Goal: Task Accomplishment & Management: Manage account settings

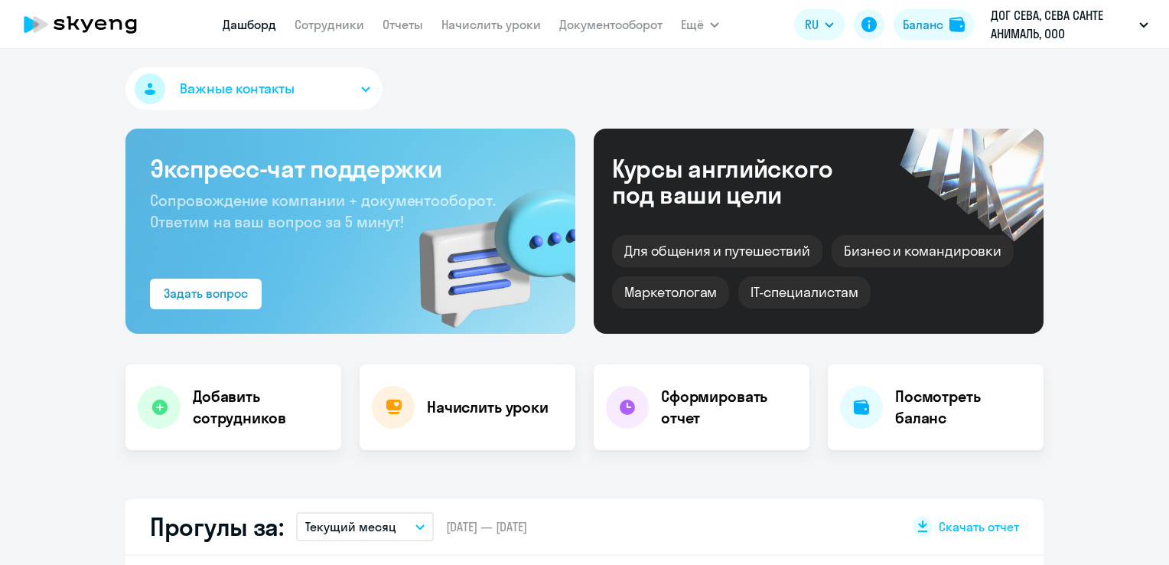
click at [459, 25] on link "Начислить уроки" at bounding box center [491, 24] width 99 height 15
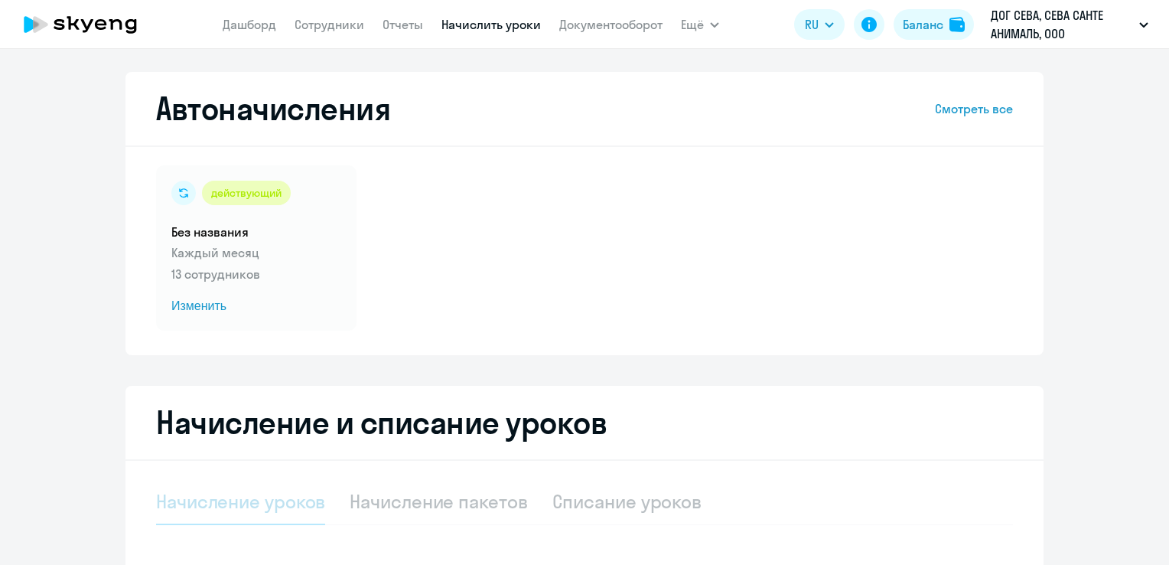
select select "10"
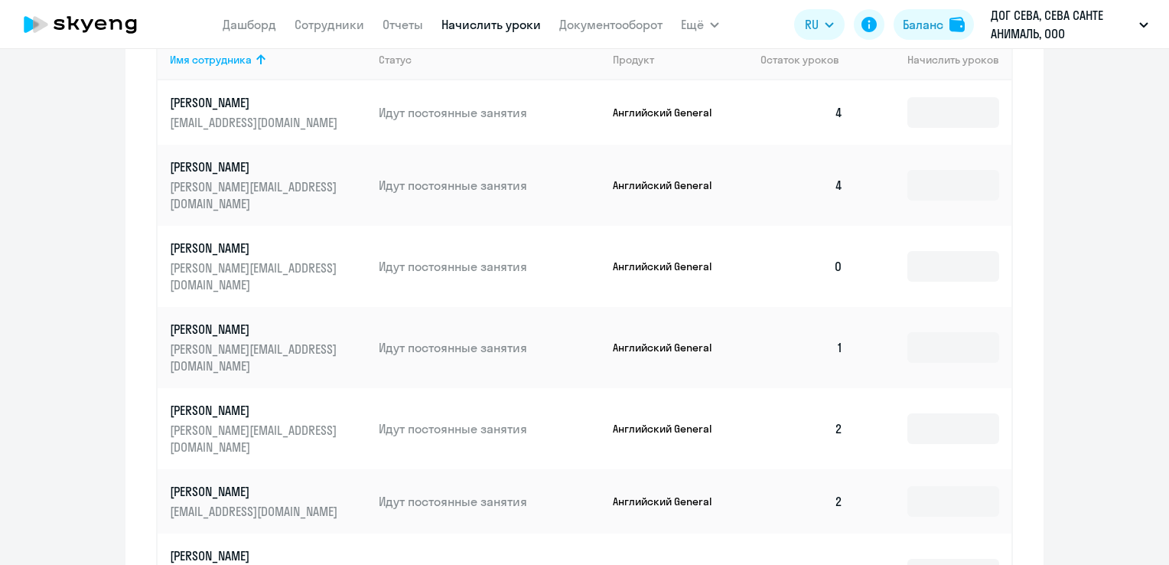
scroll to position [658, 0]
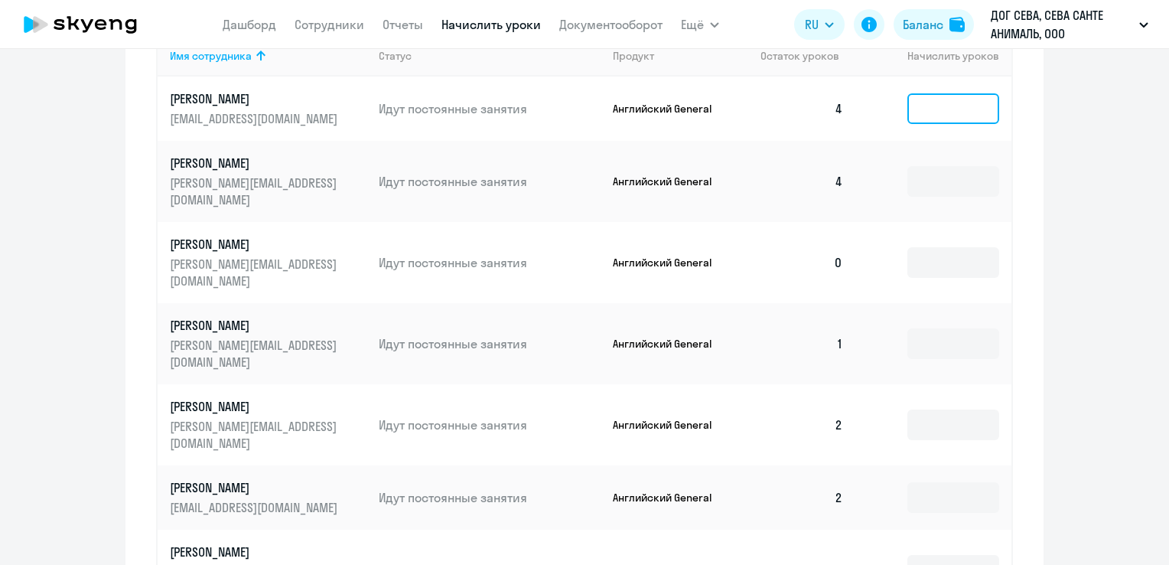
click at [911, 119] on input at bounding box center [953, 108] width 92 height 31
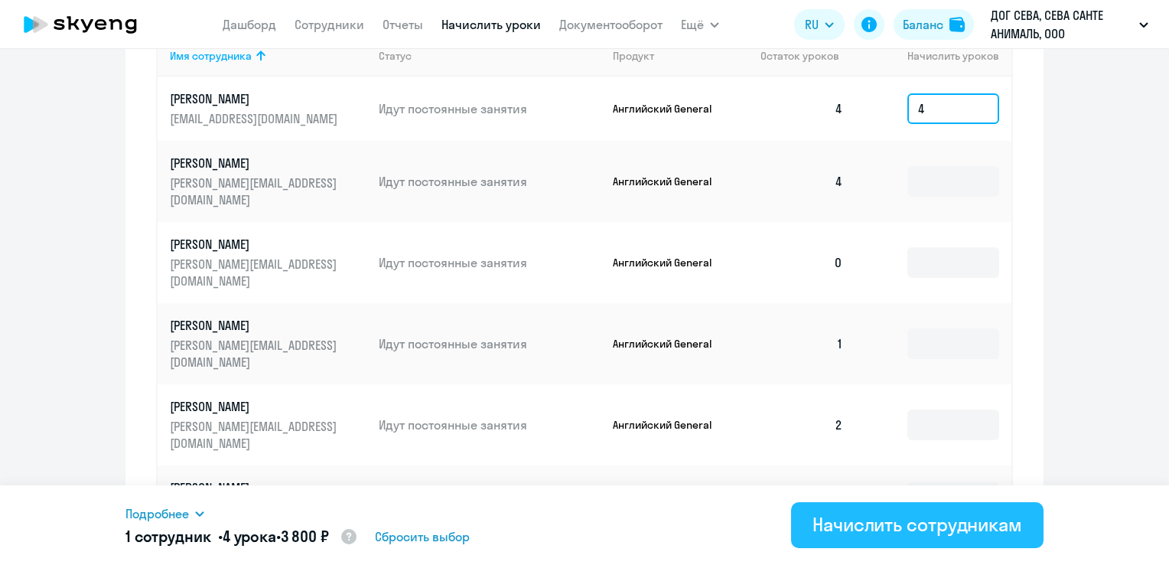
type input "4"
click at [914, 523] on div "Начислить сотрудникам" at bounding box center [918, 524] width 210 height 24
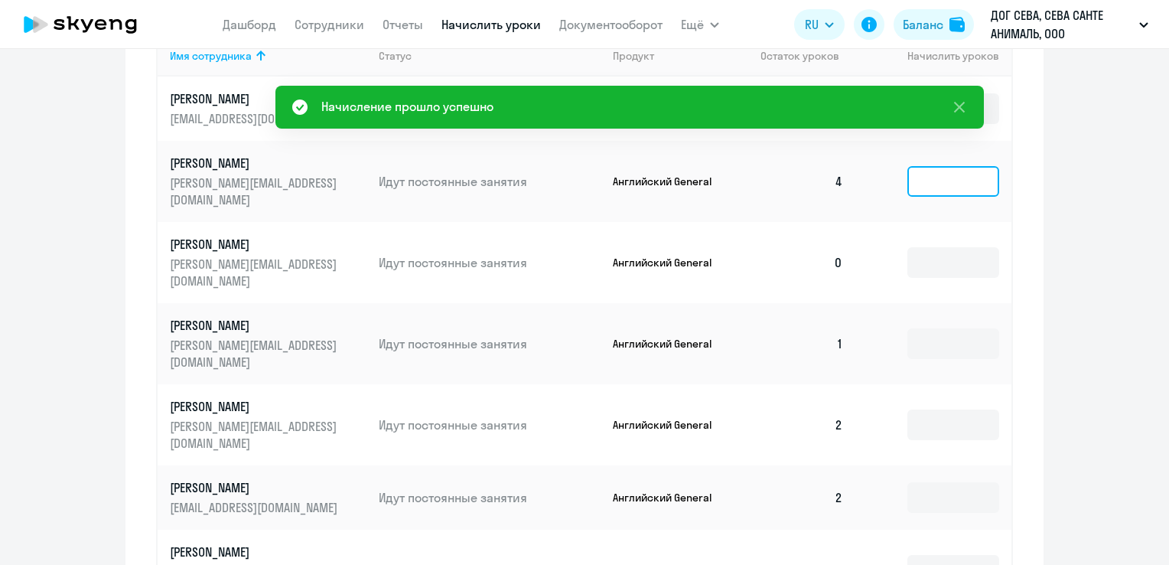
click at [940, 187] on input at bounding box center [953, 181] width 92 height 31
click at [1120, 246] on ng-component "Автоначисления Смотреть все действующий Без названия Каждый месяц 13 сотруднико…" at bounding box center [584, 107] width 1169 height 1386
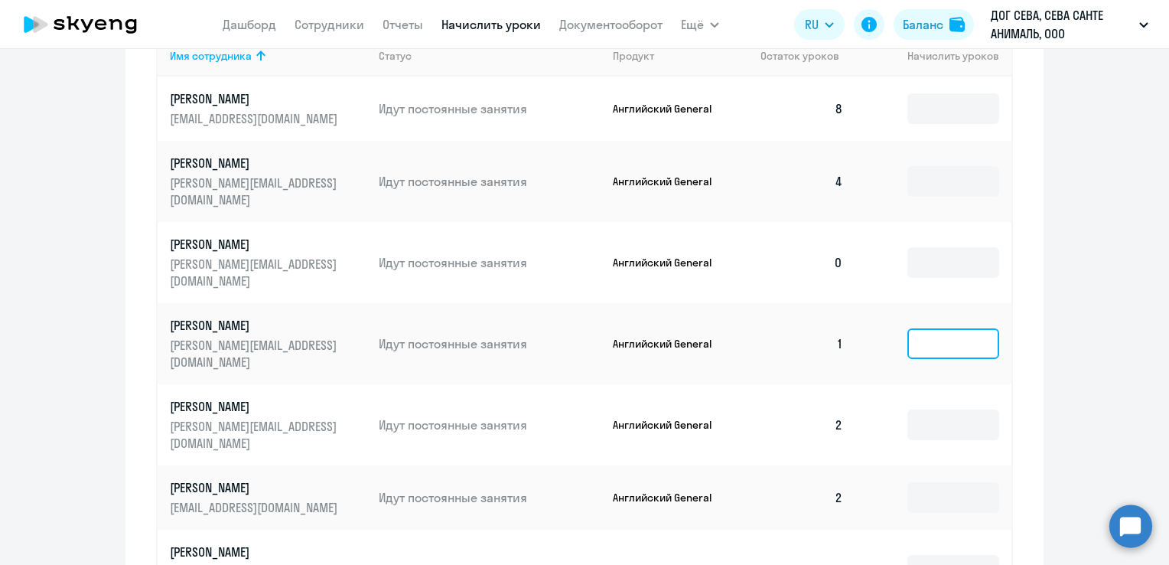
click at [929, 328] on input at bounding box center [953, 343] width 92 height 31
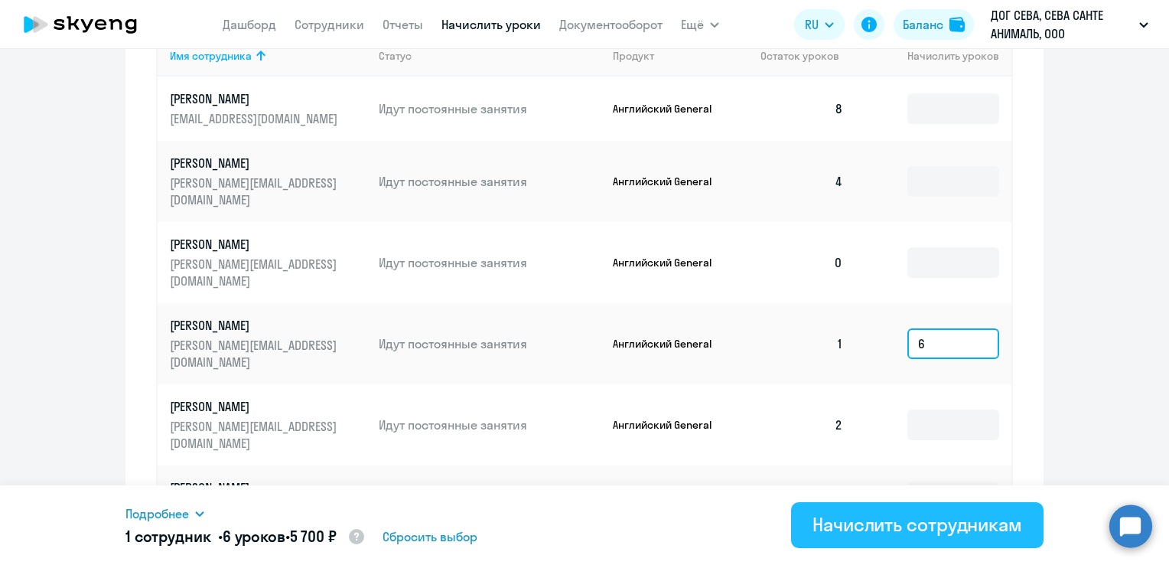
type input "6"
click at [906, 525] on div "Начислить сотрудникам" at bounding box center [918, 524] width 210 height 24
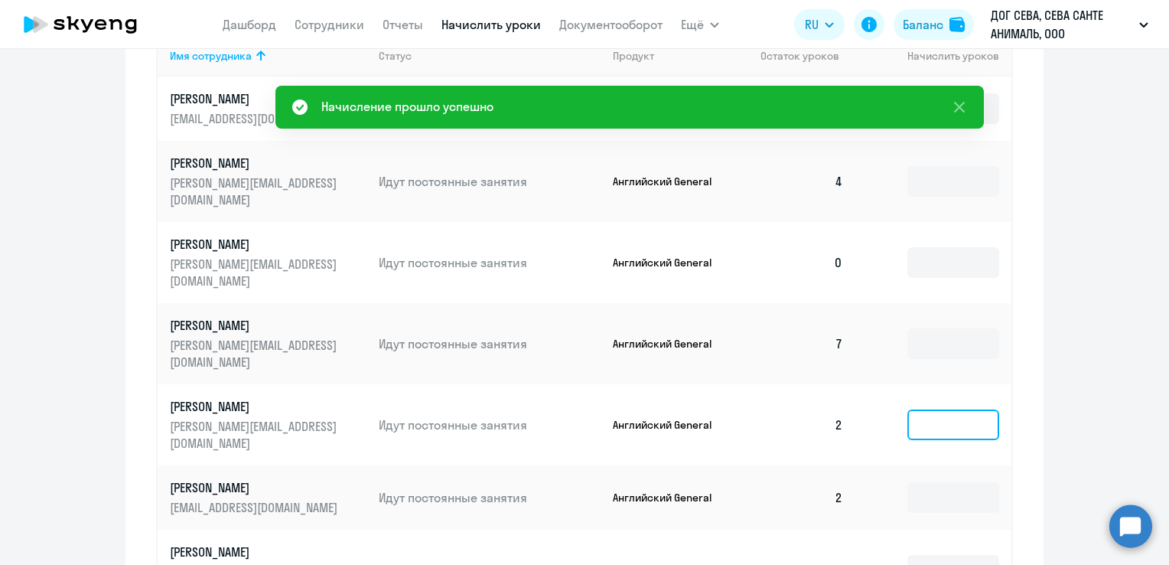
click at [907, 409] on input at bounding box center [953, 424] width 92 height 31
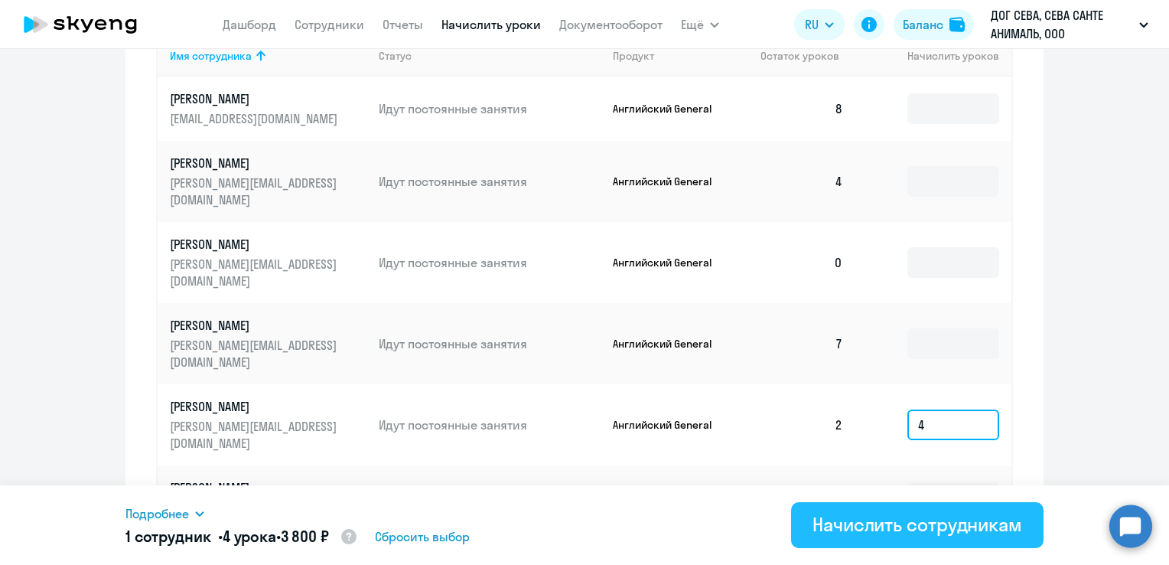
type input "4"
click at [891, 518] on div "Начислить сотрудникам" at bounding box center [918, 524] width 210 height 24
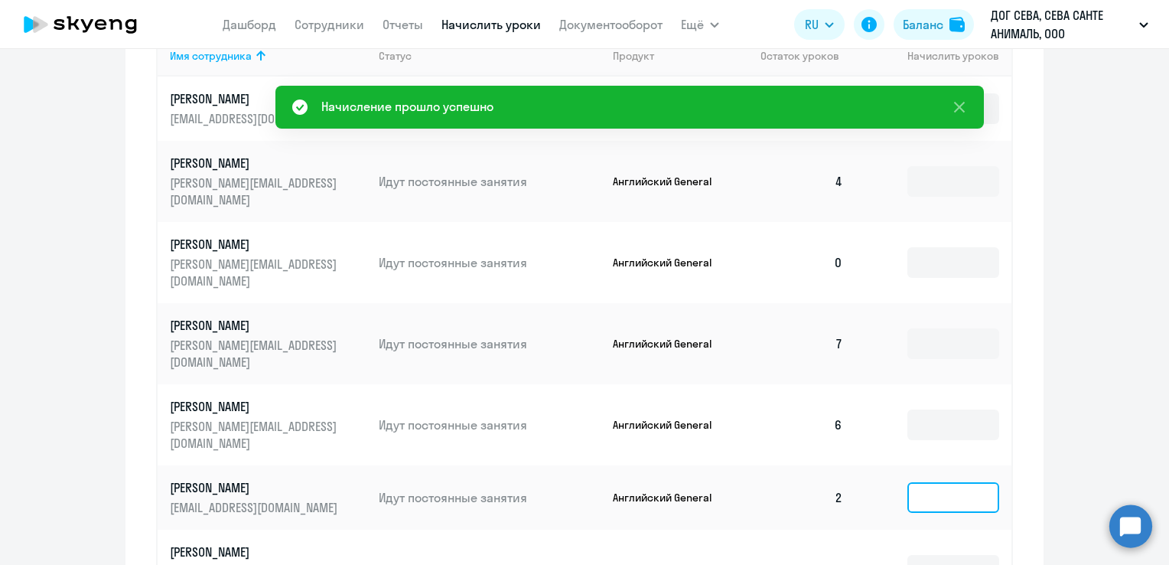
click at [921, 482] on input at bounding box center [953, 497] width 92 height 31
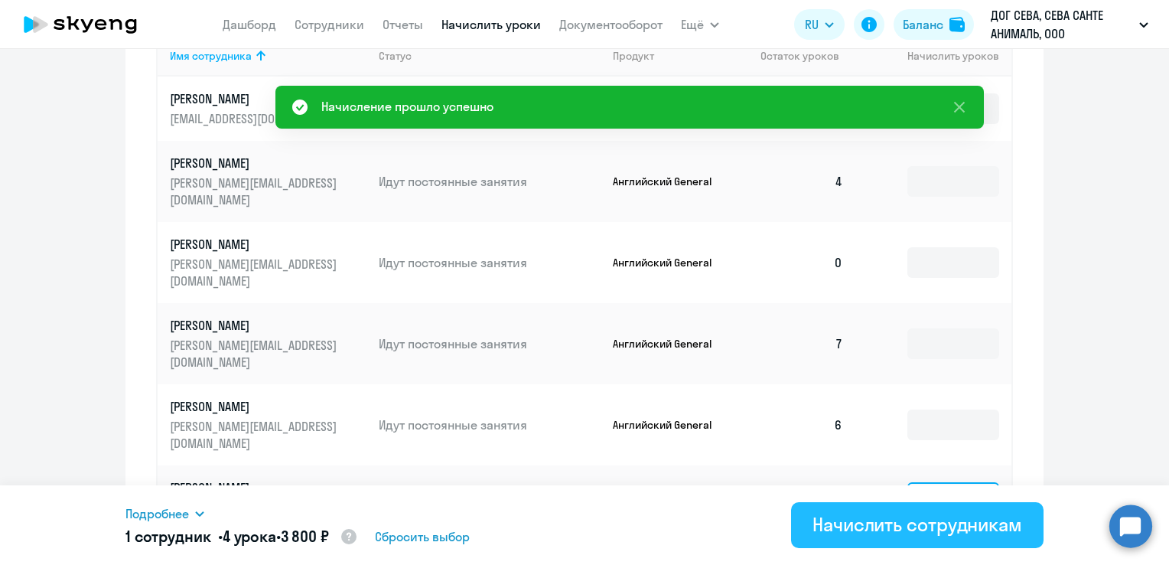
type input "4"
click at [911, 526] on div "Начислить сотрудникам" at bounding box center [918, 524] width 210 height 24
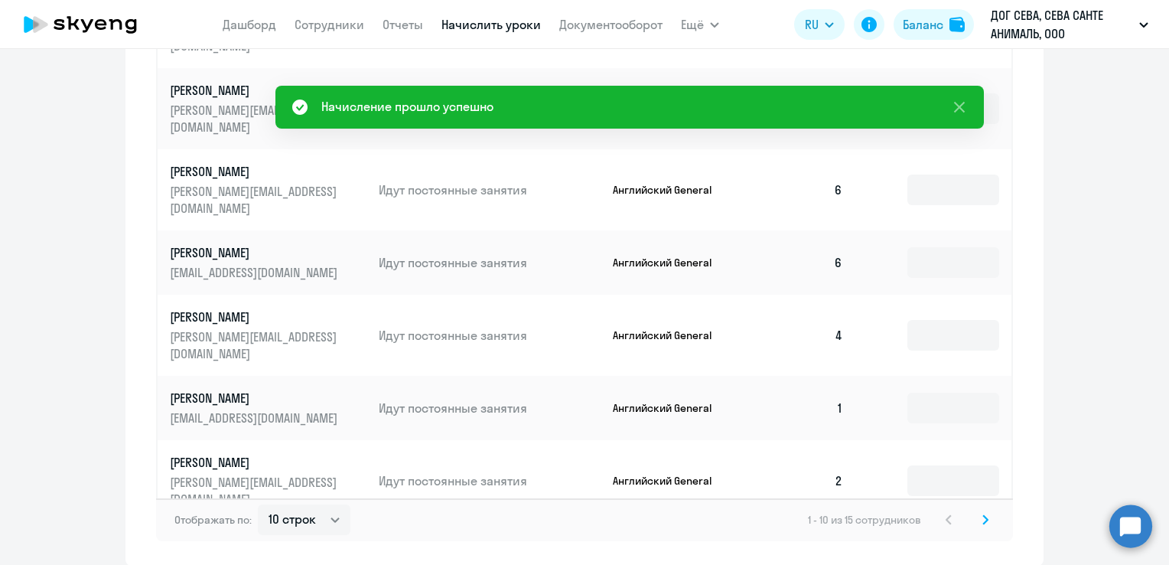
scroll to position [885, 0]
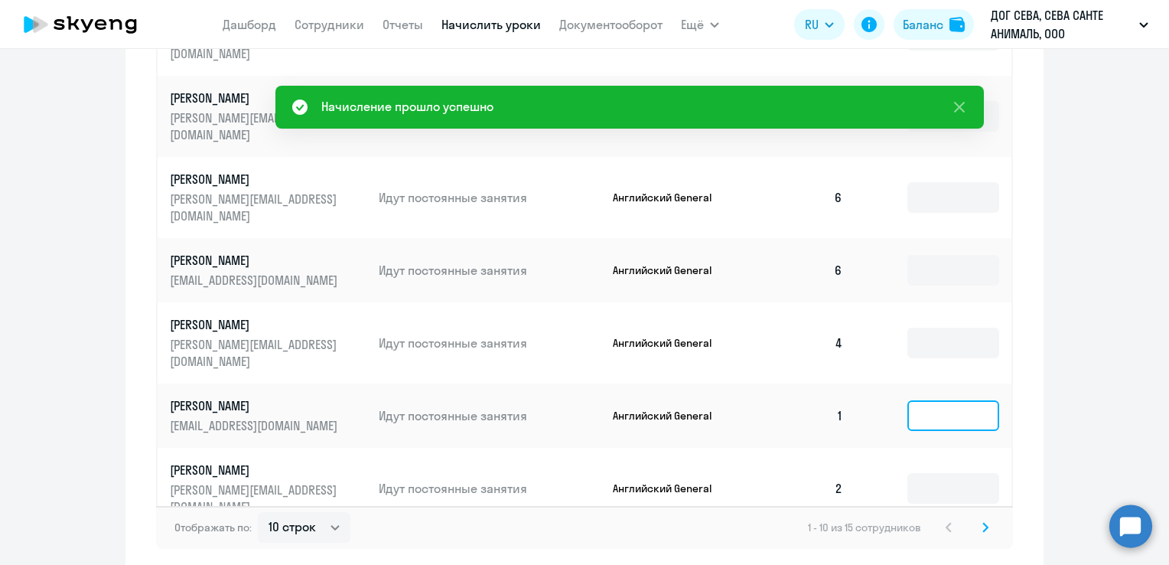
click at [962, 400] on input at bounding box center [953, 415] width 92 height 31
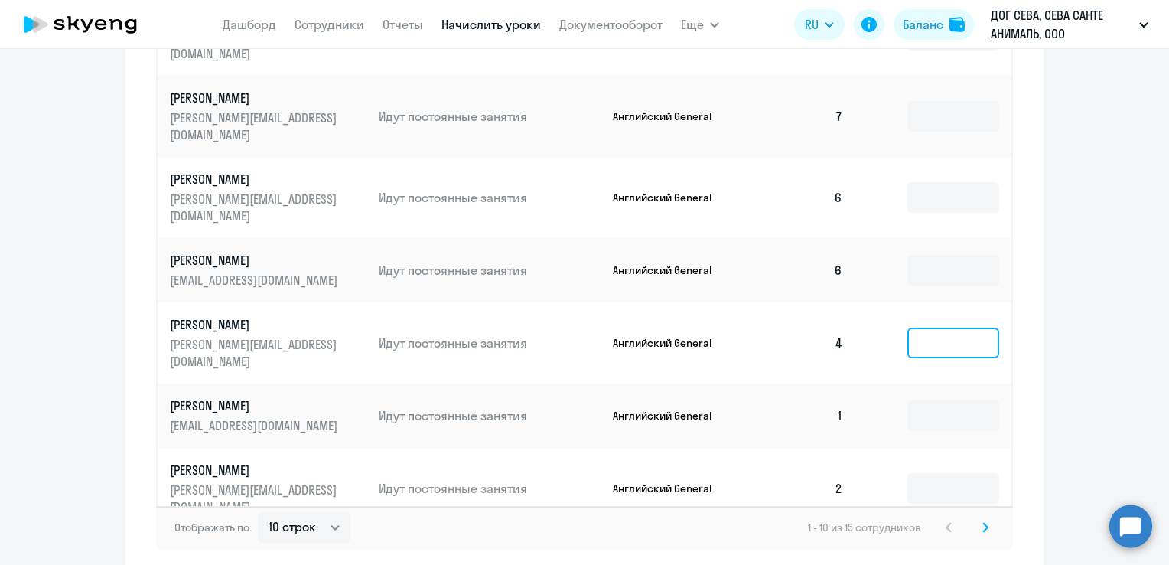
click at [949, 327] on input at bounding box center [953, 342] width 92 height 31
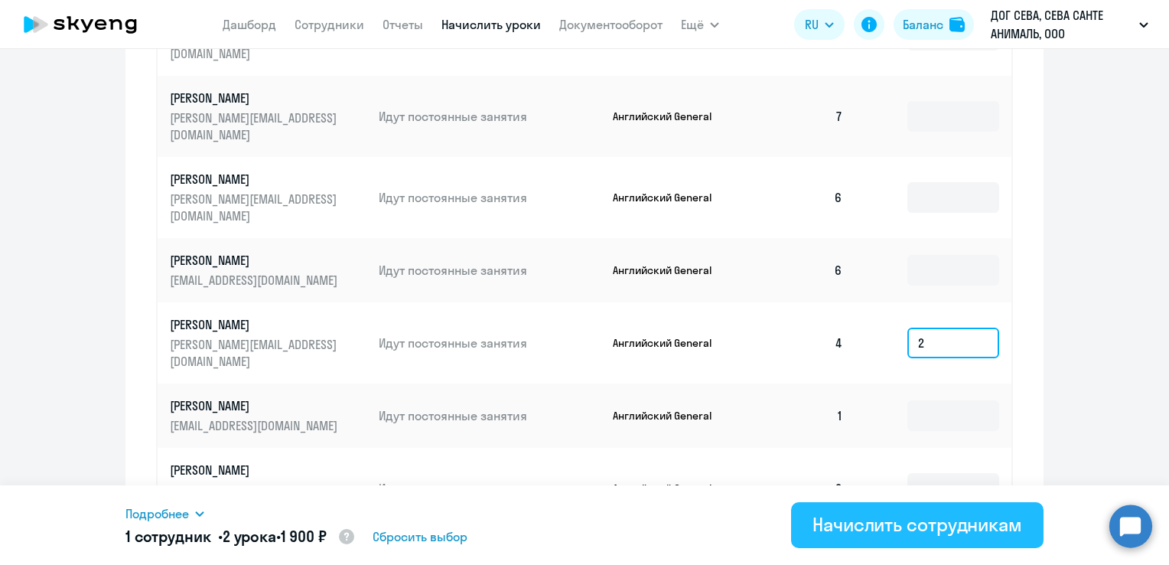
type input "2"
click at [907, 516] on div "Начислить сотрудникам" at bounding box center [918, 524] width 210 height 24
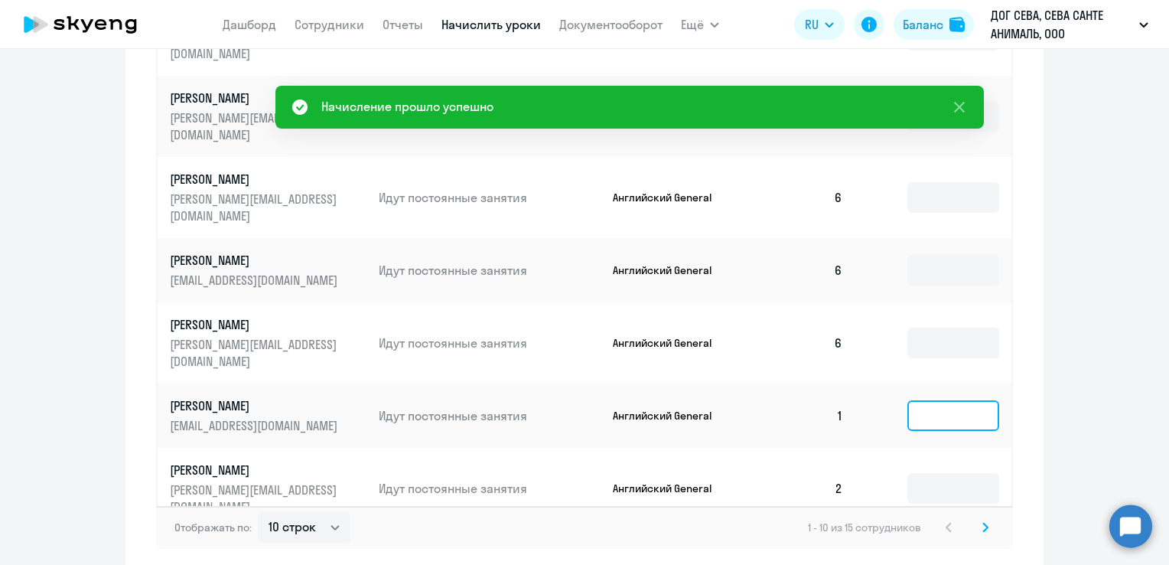
click at [910, 400] on input at bounding box center [953, 415] width 92 height 31
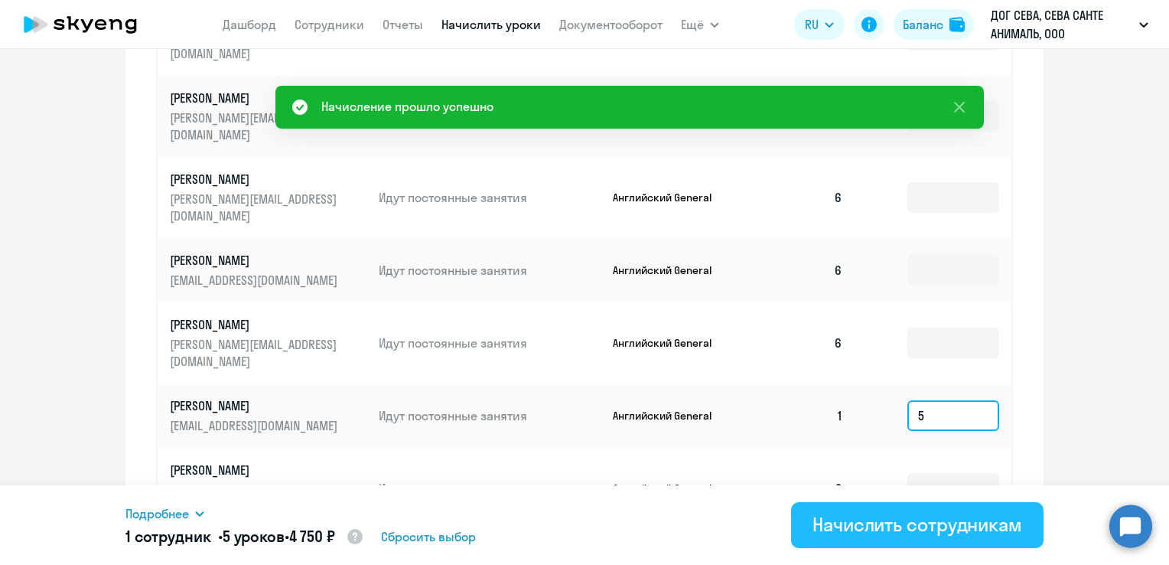
type input "5"
click at [909, 527] on div "Начислить сотрудникам" at bounding box center [918, 524] width 210 height 24
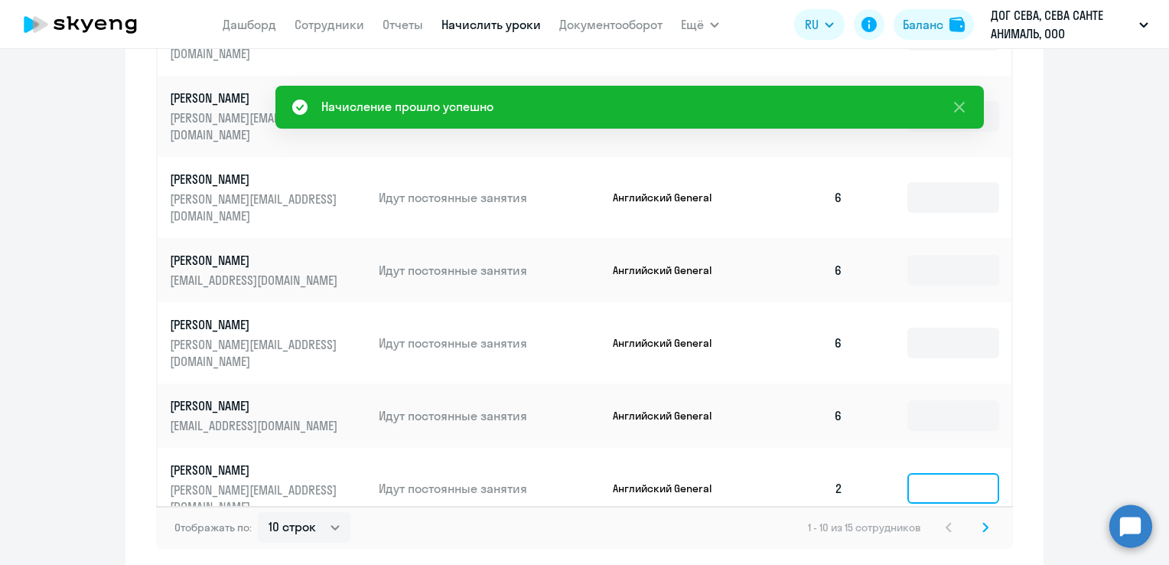
click at [924, 473] on input at bounding box center [953, 488] width 92 height 31
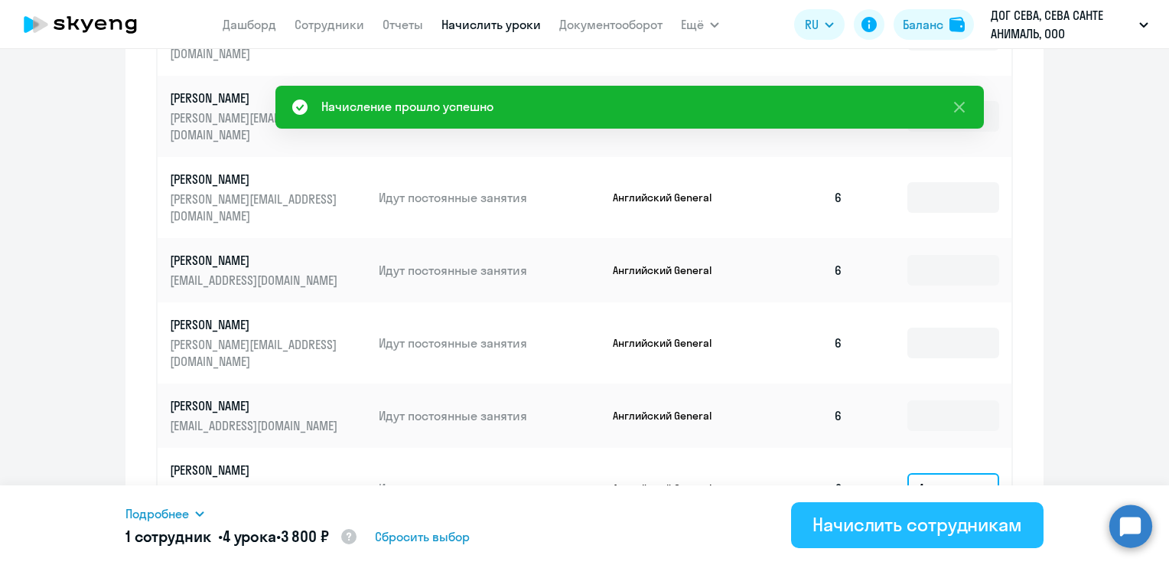
type input "4"
click at [915, 523] on div "Начислить сотрудникам" at bounding box center [918, 524] width 210 height 24
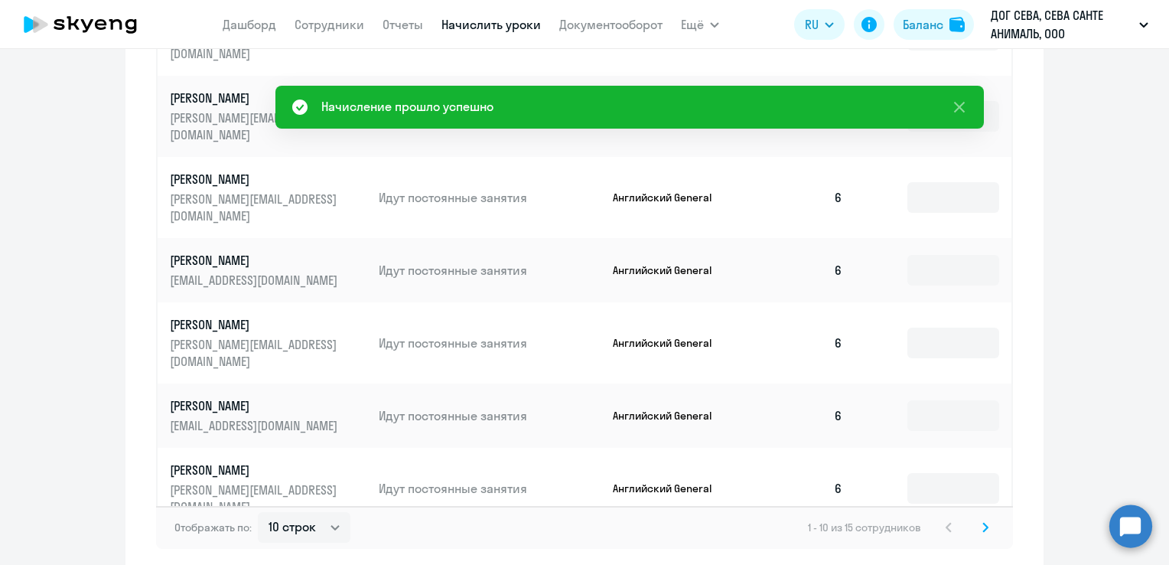
scroll to position [955, 0]
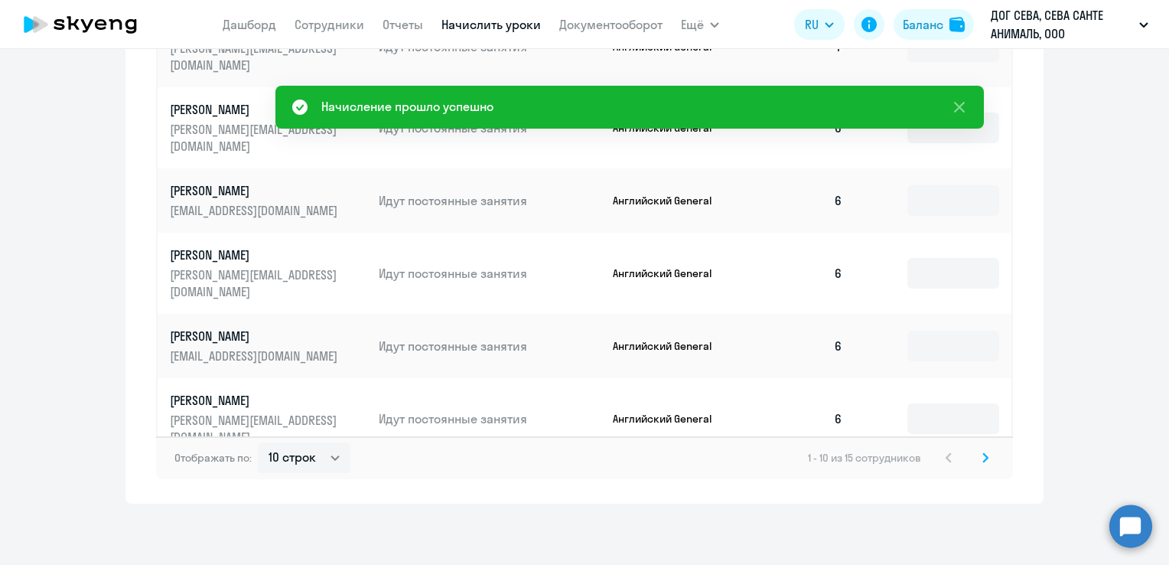
click at [982, 455] on icon at bounding box center [985, 457] width 6 height 11
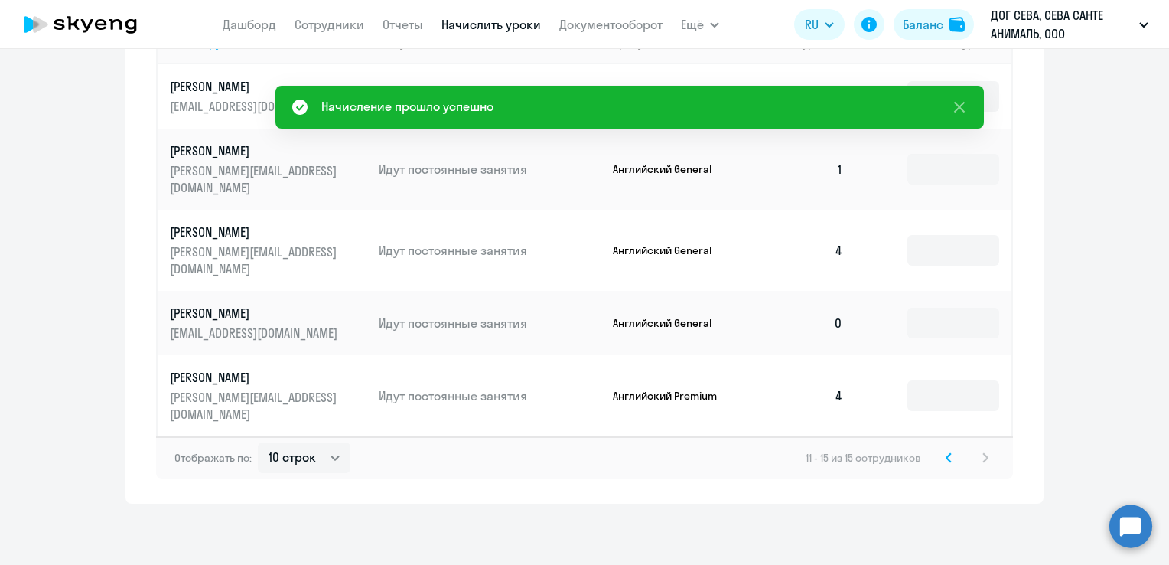
scroll to position [637, 0]
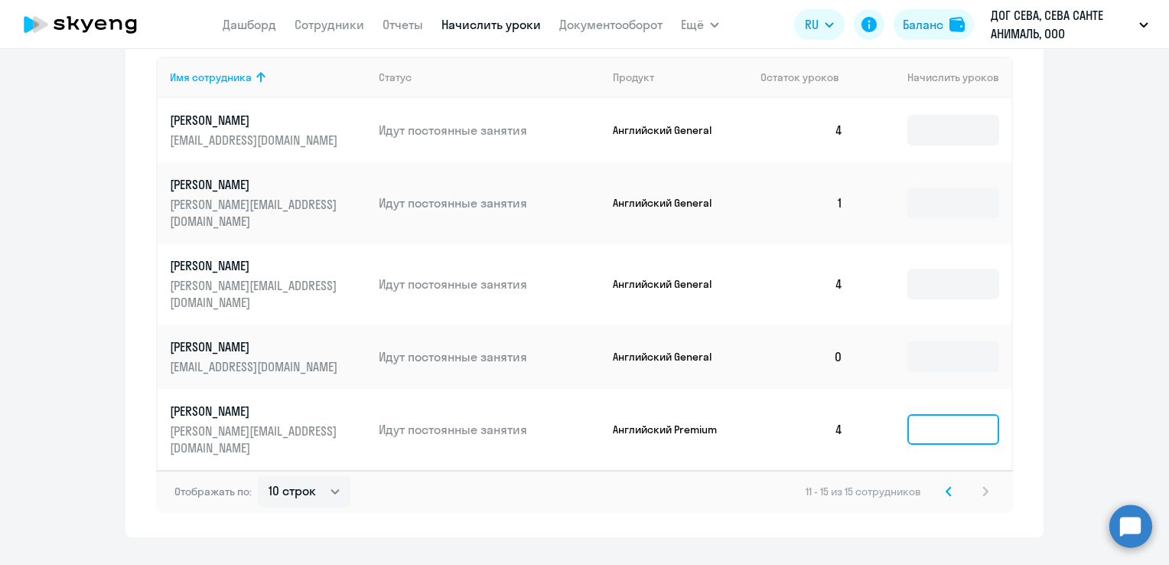
click at [937, 414] on input at bounding box center [953, 429] width 92 height 31
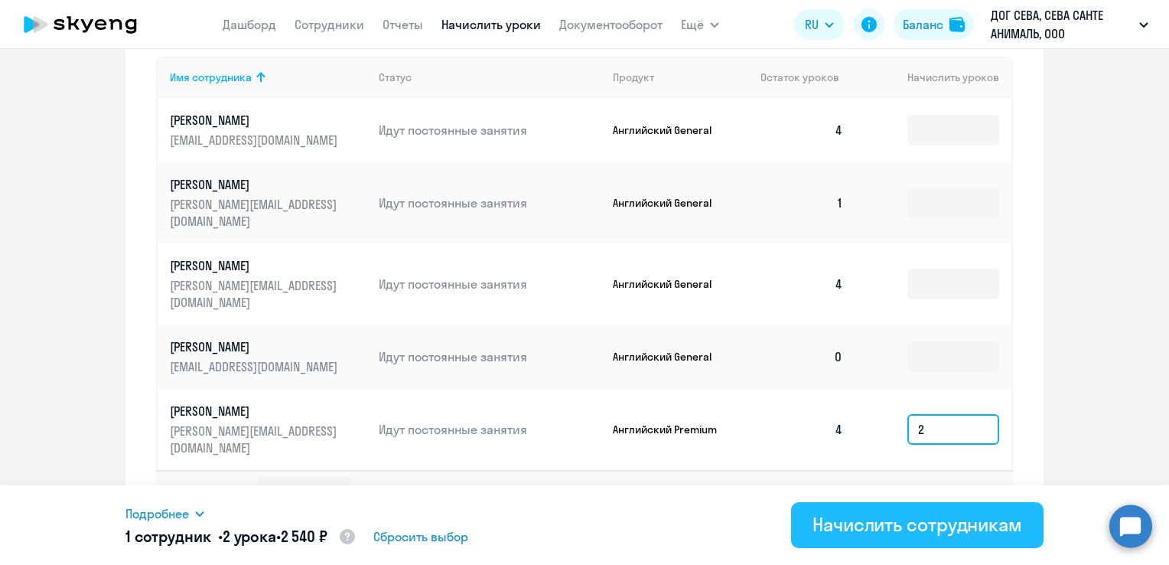
type input "2"
click at [915, 523] on div "Начислить сотрудникам" at bounding box center [918, 524] width 210 height 24
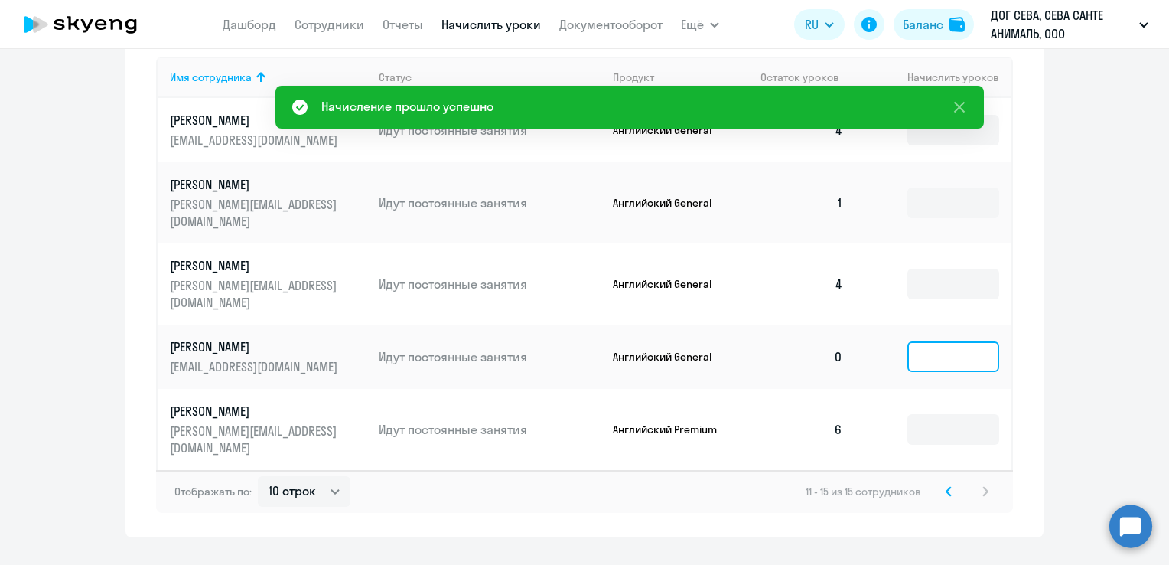
click at [928, 341] on input at bounding box center [953, 356] width 92 height 31
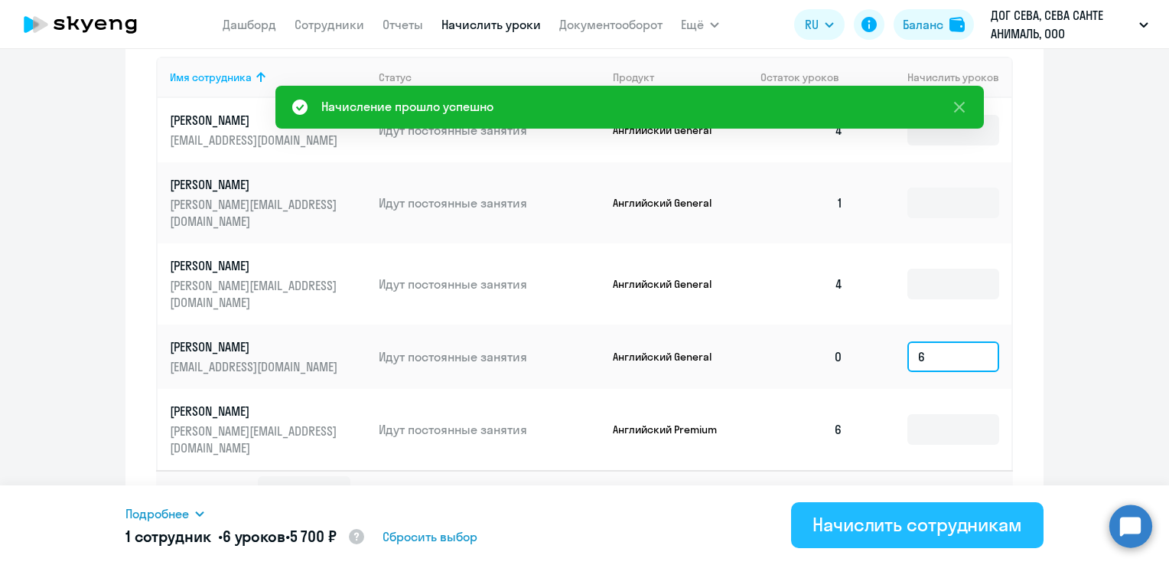
type input "6"
click at [927, 514] on div "Начислить сотрудникам" at bounding box center [918, 524] width 210 height 24
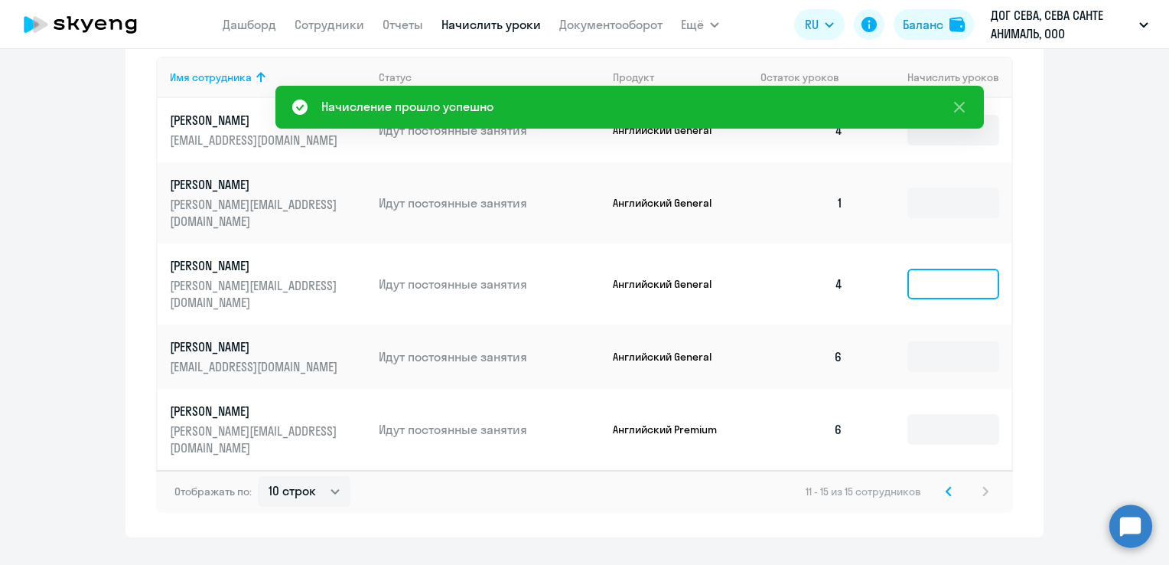
click at [930, 269] on input at bounding box center [953, 284] width 92 height 31
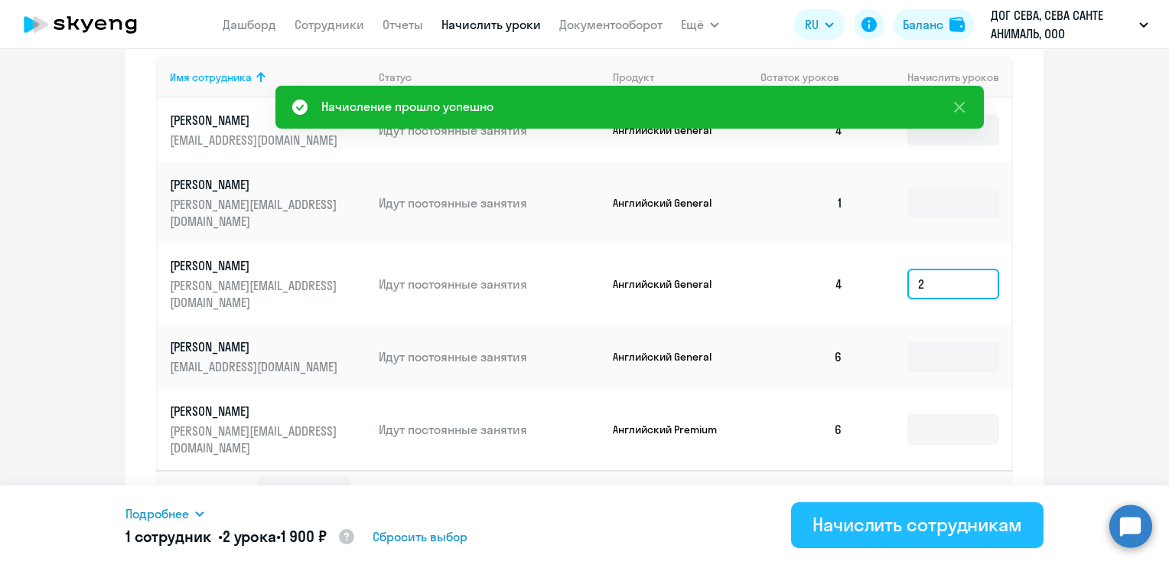
type input "2"
click at [941, 534] on div "Начислить сотрудникам" at bounding box center [918, 524] width 210 height 24
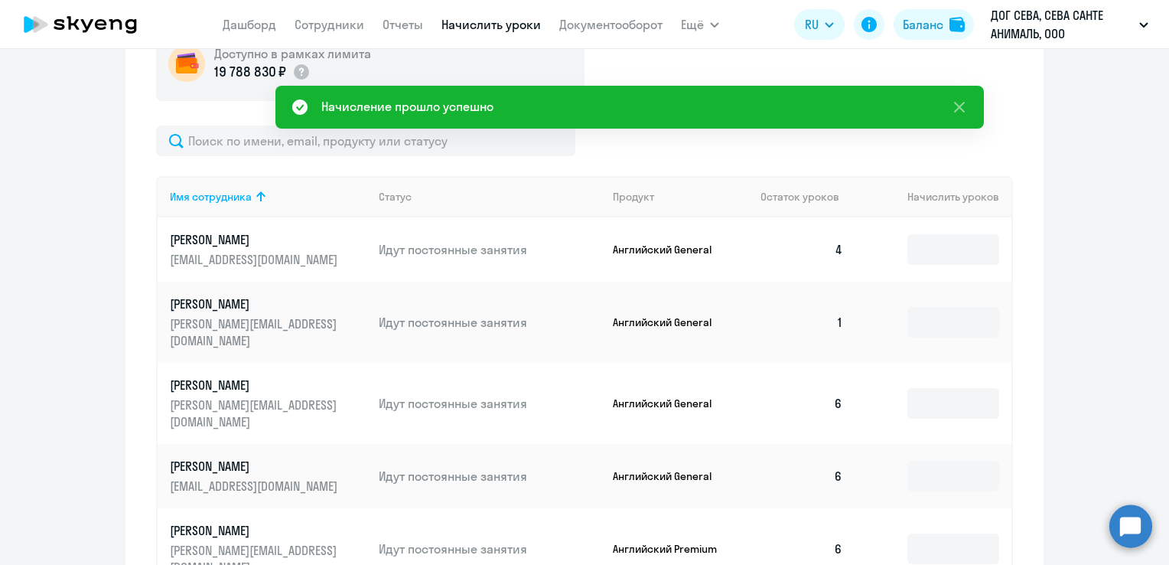
scroll to position [496, 0]
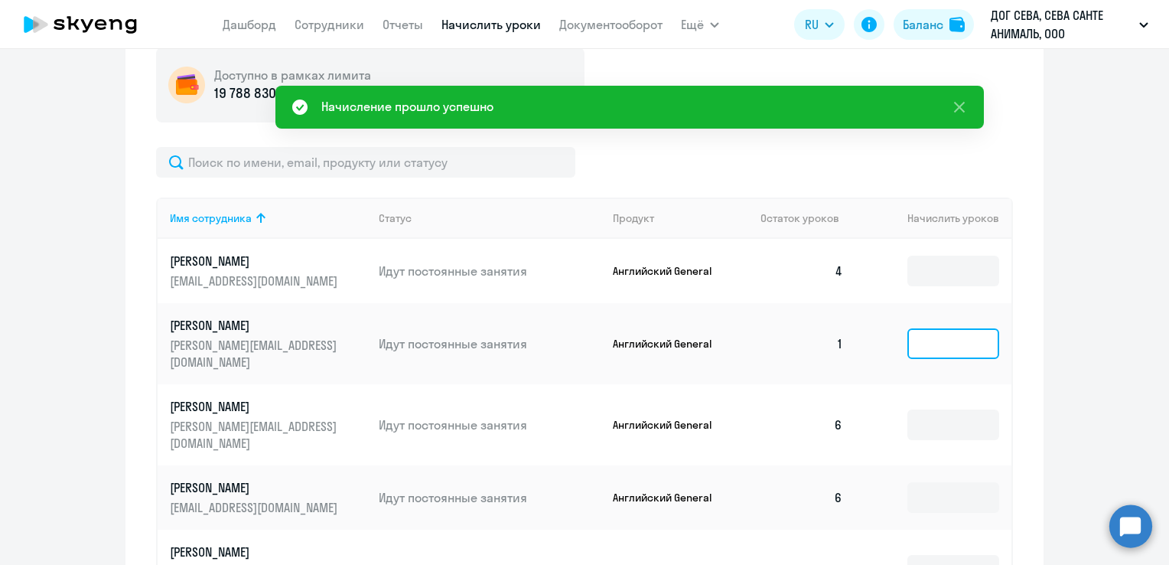
click at [973, 330] on input at bounding box center [953, 343] width 92 height 31
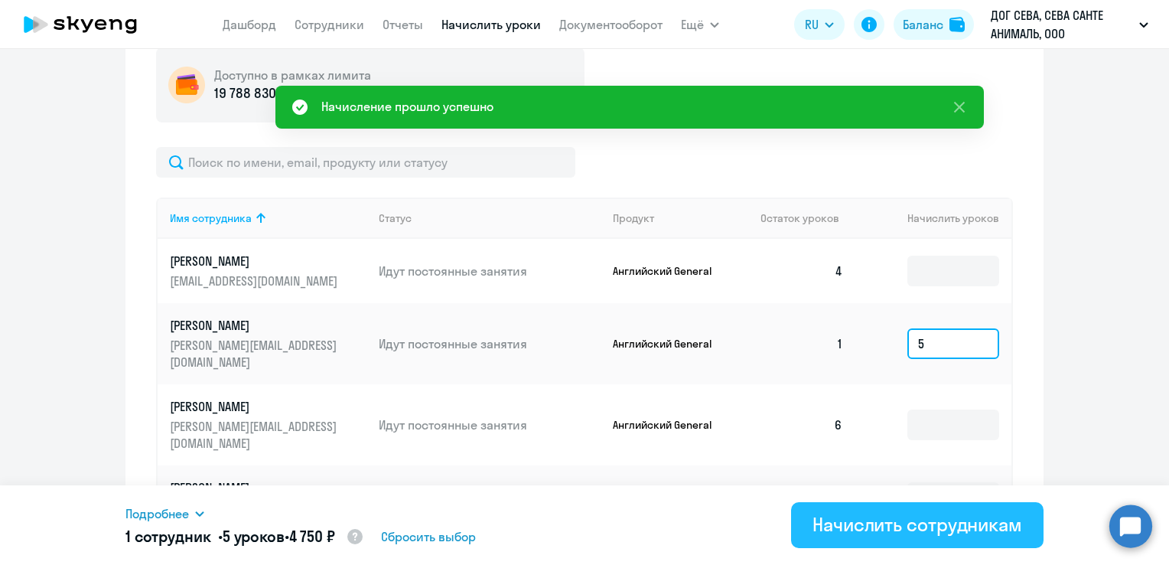
type input "5"
click at [966, 525] on div "Начислить сотрудникам" at bounding box center [918, 524] width 210 height 24
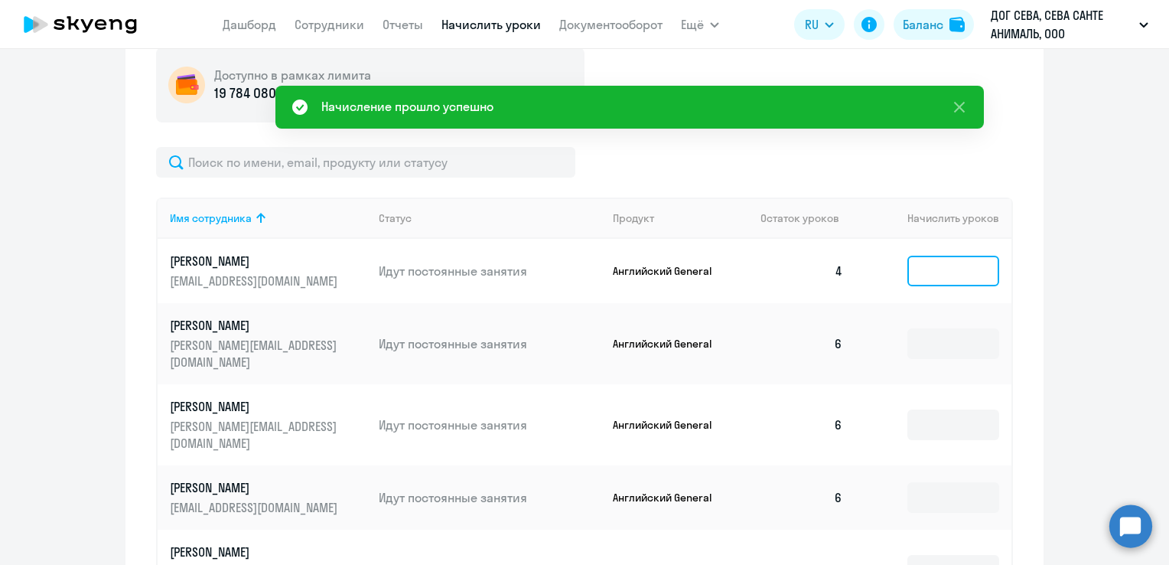
click at [940, 268] on input at bounding box center [953, 271] width 92 height 31
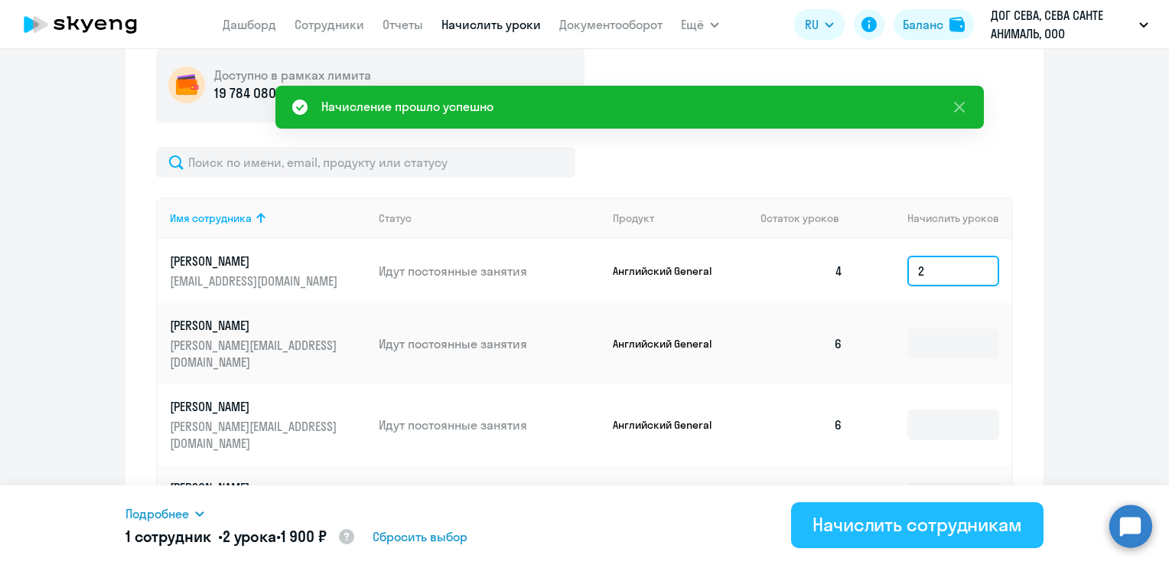
type input "2"
click at [930, 544] on button "Начислить сотрудникам" at bounding box center [917, 525] width 253 height 46
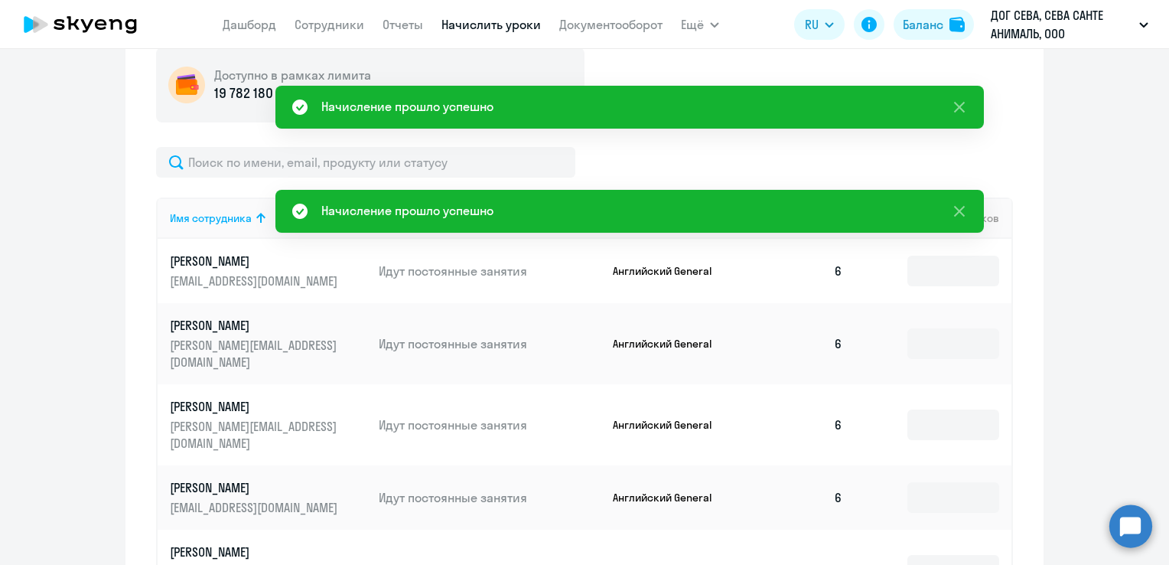
scroll to position [637, 0]
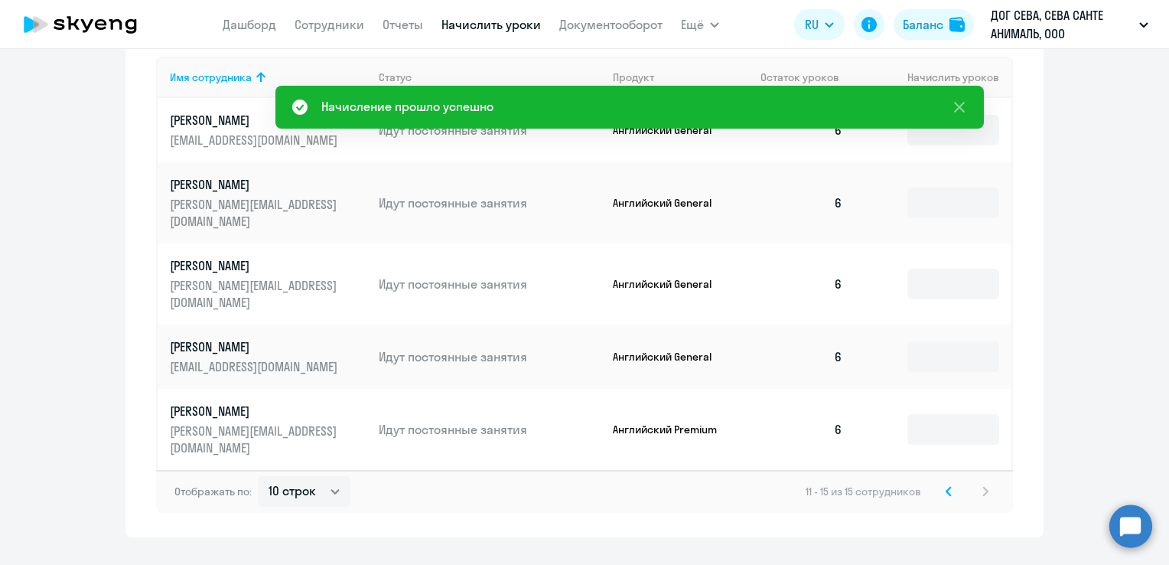
click at [947, 487] on icon at bounding box center [949, 491] width 5 height 8
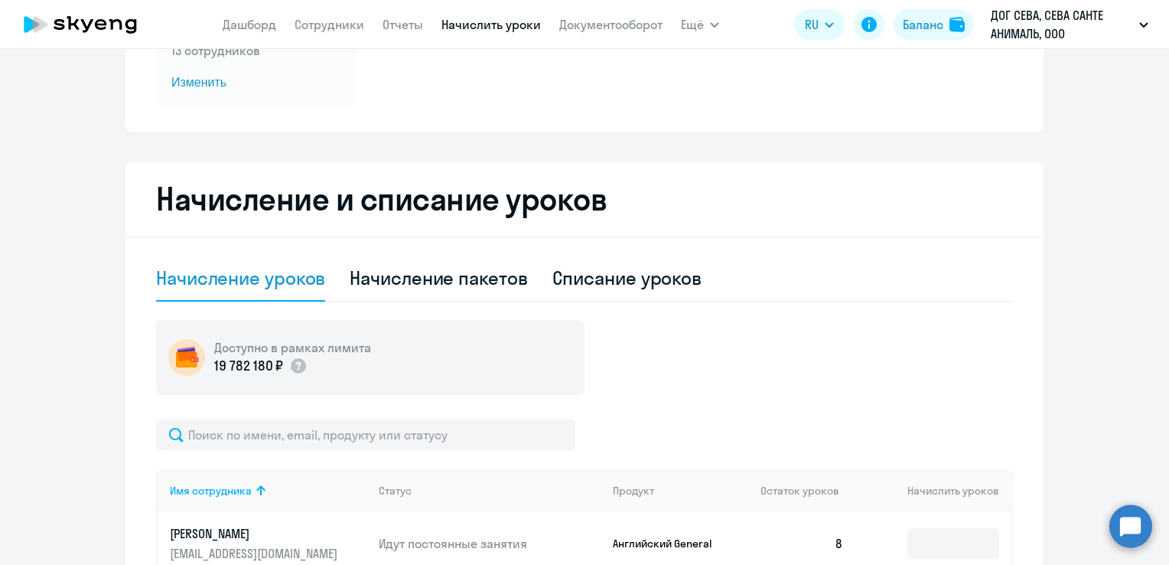
scroll to position [0, 0]
